Goal: Browse casually: Explore the website without a specific task or goal

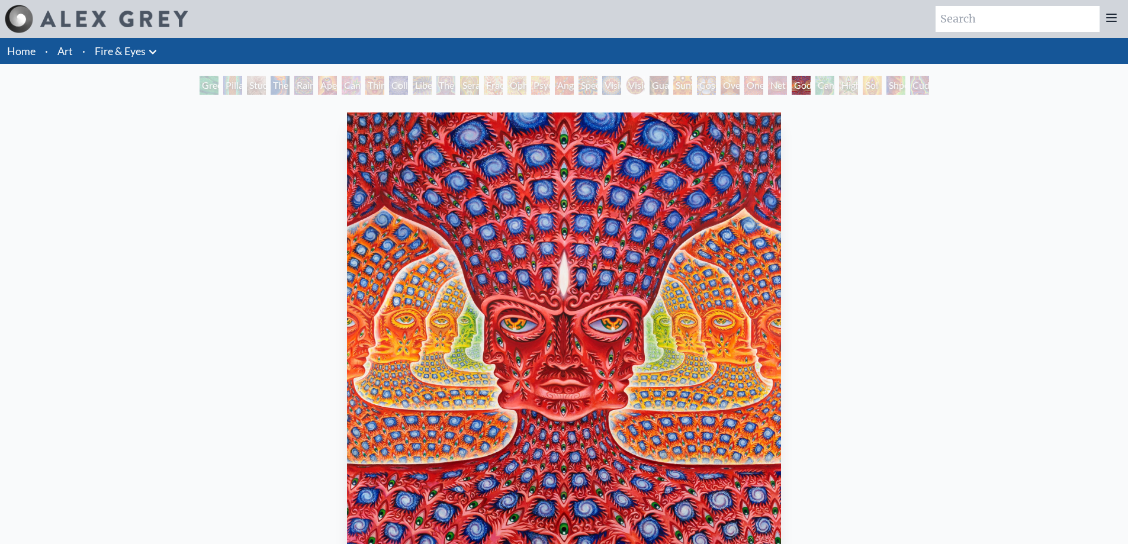
drag, startPoint x: 41, startPoint y: 56, endPoint x: 58, endPoint y: 56, distance: 16.6
click at [49, 56] on li "·" at bounding box center [46, 51] width 12 height 26
click at [68, 55] on link "Art" at bounding box center [64, 51] width 15 height 17
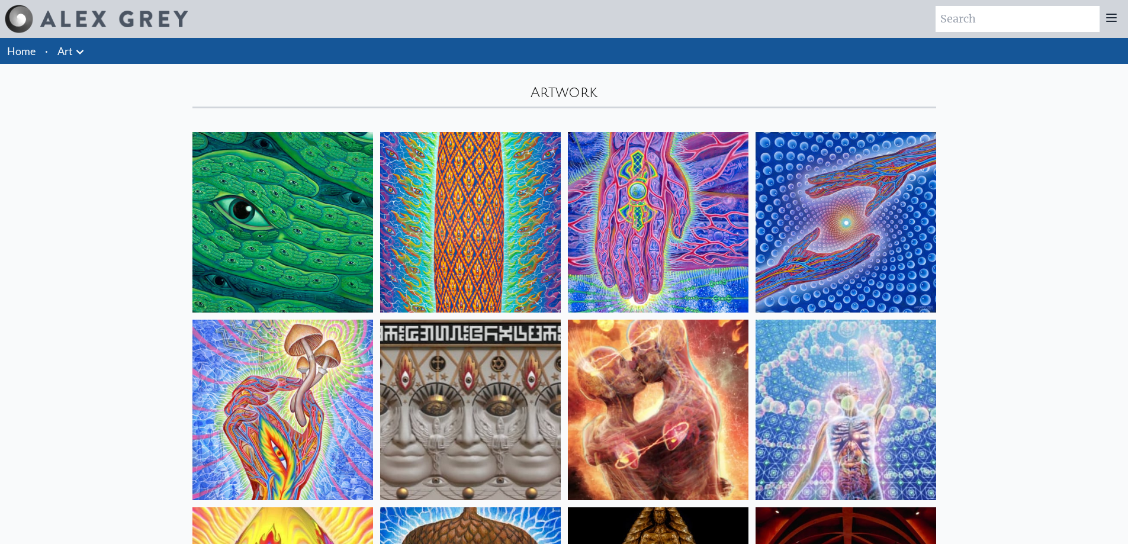
scroll to position [296, 0]
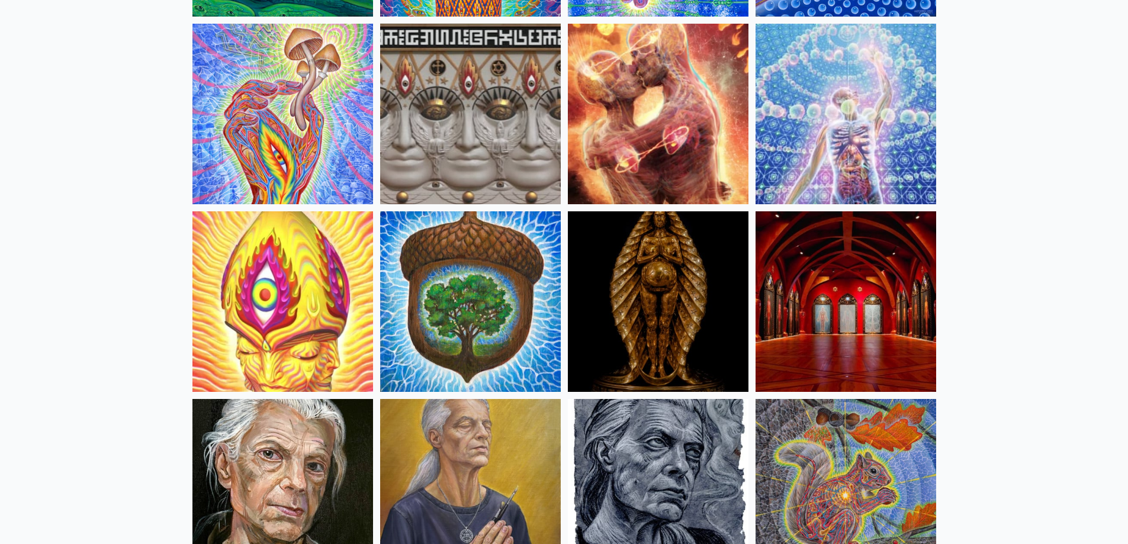
click at [679, 318] on img at bounding box center [658, 301] width 181 height 181
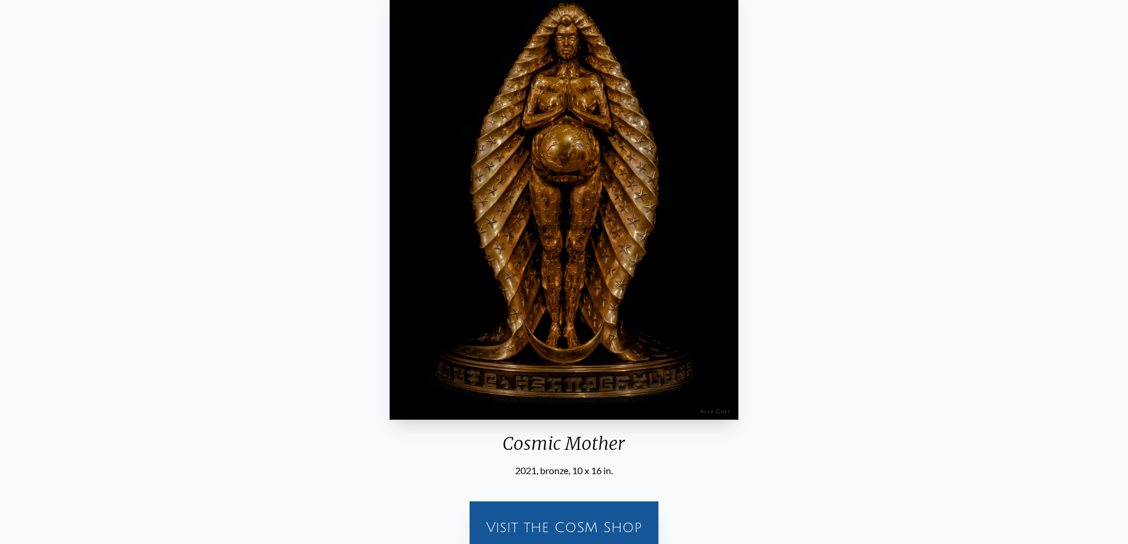
scroll to position [294, 0]
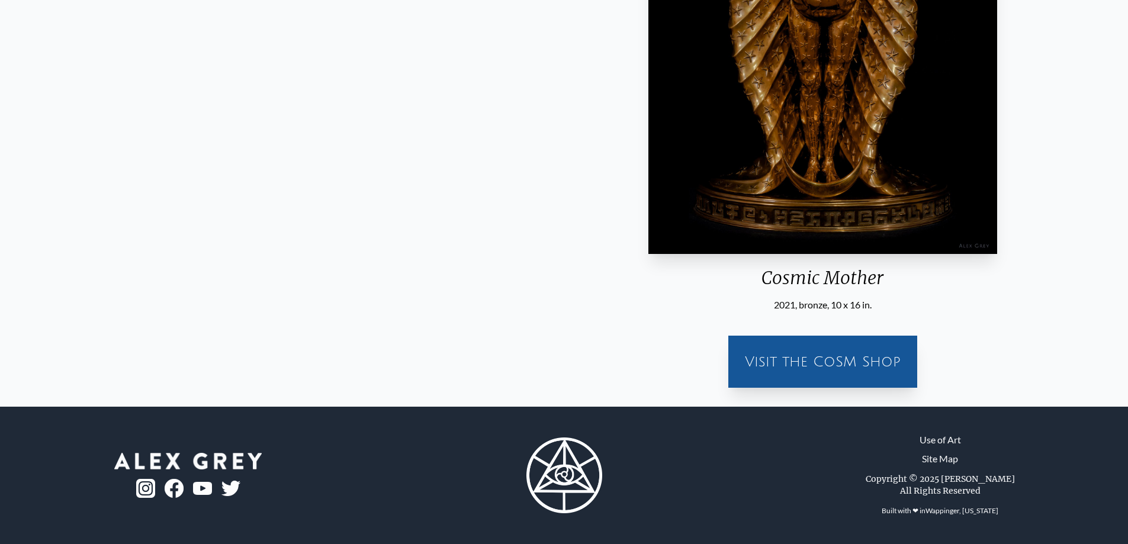
click at [770, 325] on div "Cosmic Mother 2021, bronze, 10 x 16 in. Visit the CoSM Shop" at bounding box center [823, 105] width 1110 height 583
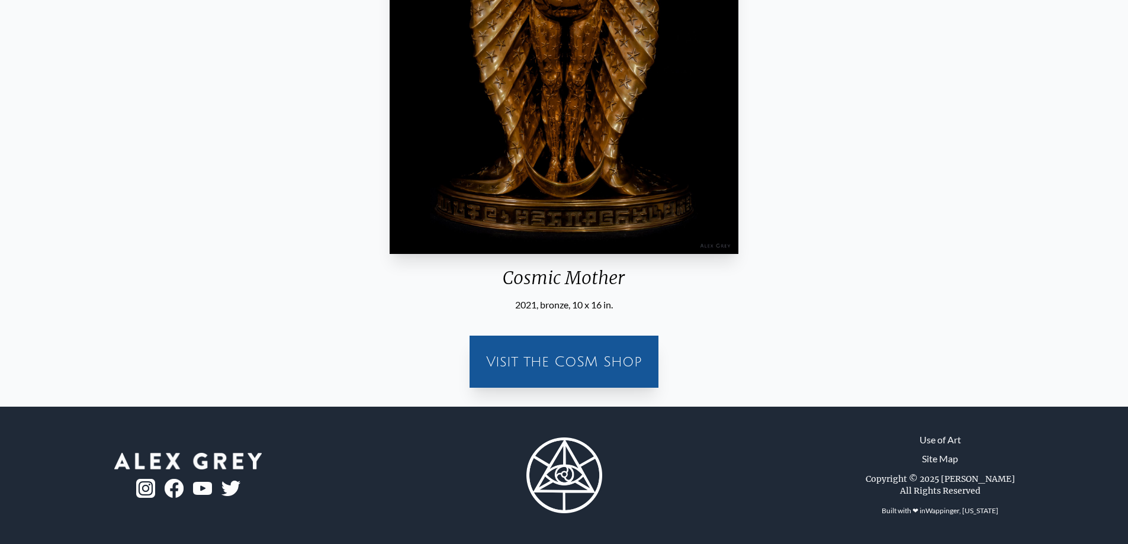
click at [628, 358] on div "Visit the CoSM Shop" at bounding box center [564, 362] width 175 height 38
